Goal: Task Accomplishment & Management: Manage account settings

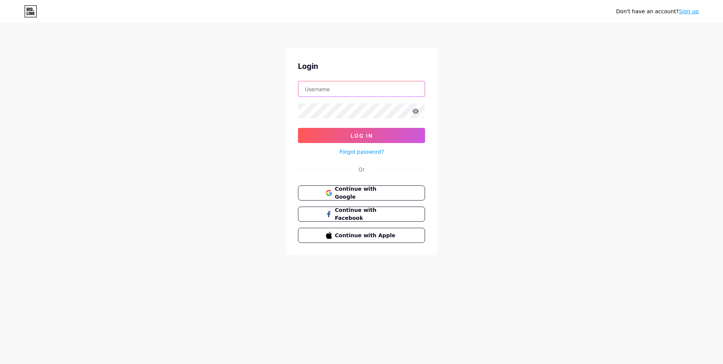
click at [354, 94] on input "text" at bounding box center [362, 88] width 126 height 15
click at [482, 97] on div "Don't have an account? Sign up Login Log In Forgot password? Or Continue with G…" at bounding box center [361, 139] width 723 height 279
click at [362, 234] on span "Continue with Apple" at bounding box center [365, 235] width 63 height 8
